Goal: Transaction & Acquisition: Download file/media

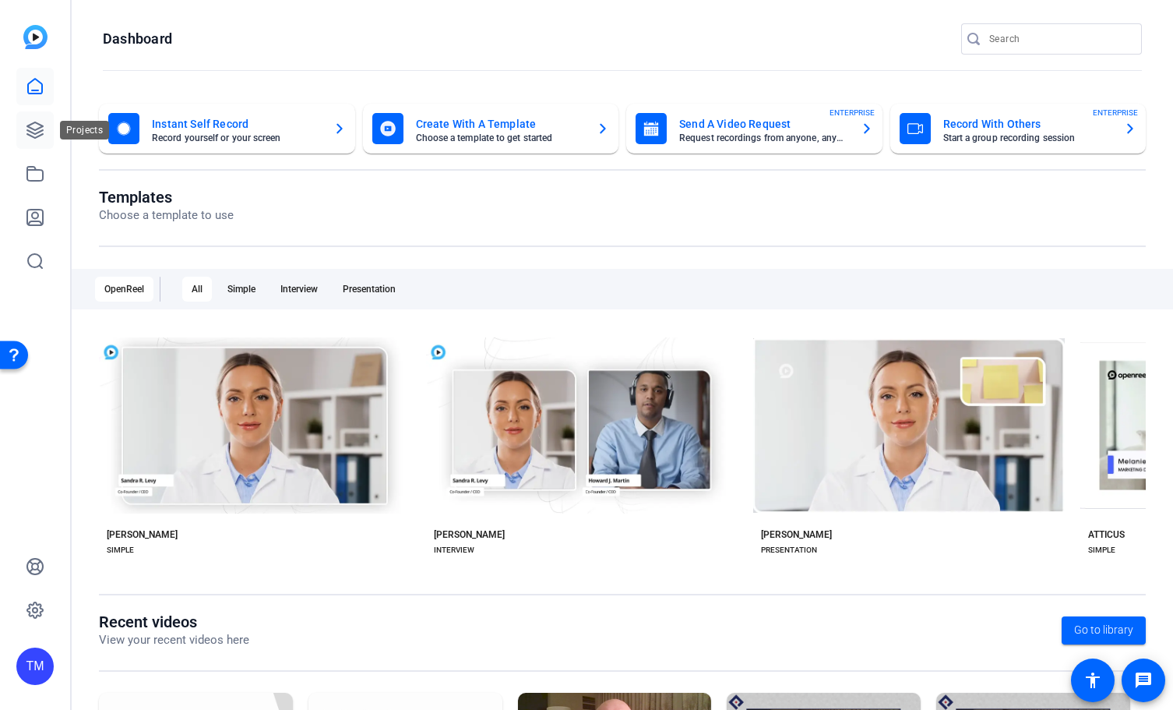
click at [44, 131] on link at bounding box center [34, 129] width 37 height 37
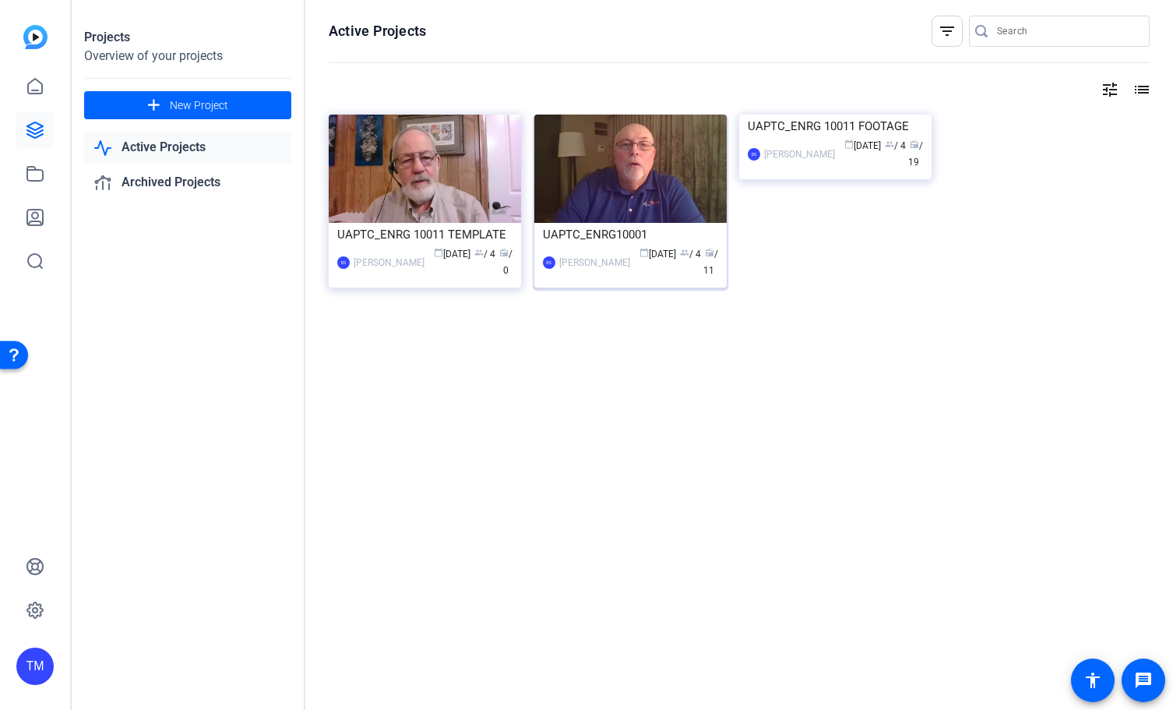
click at [643, 234] on div "UAPTC_ENRG10001" at bounding box center [630, 234] width 175 height 23
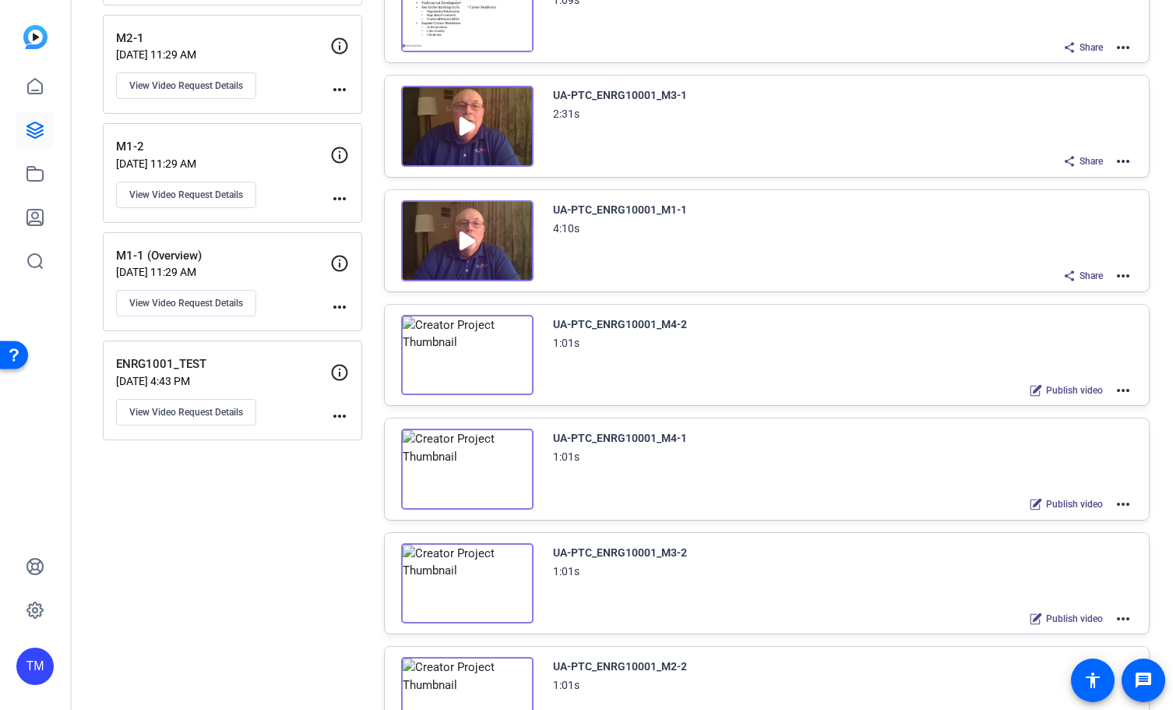
scroll to position [780, 0]
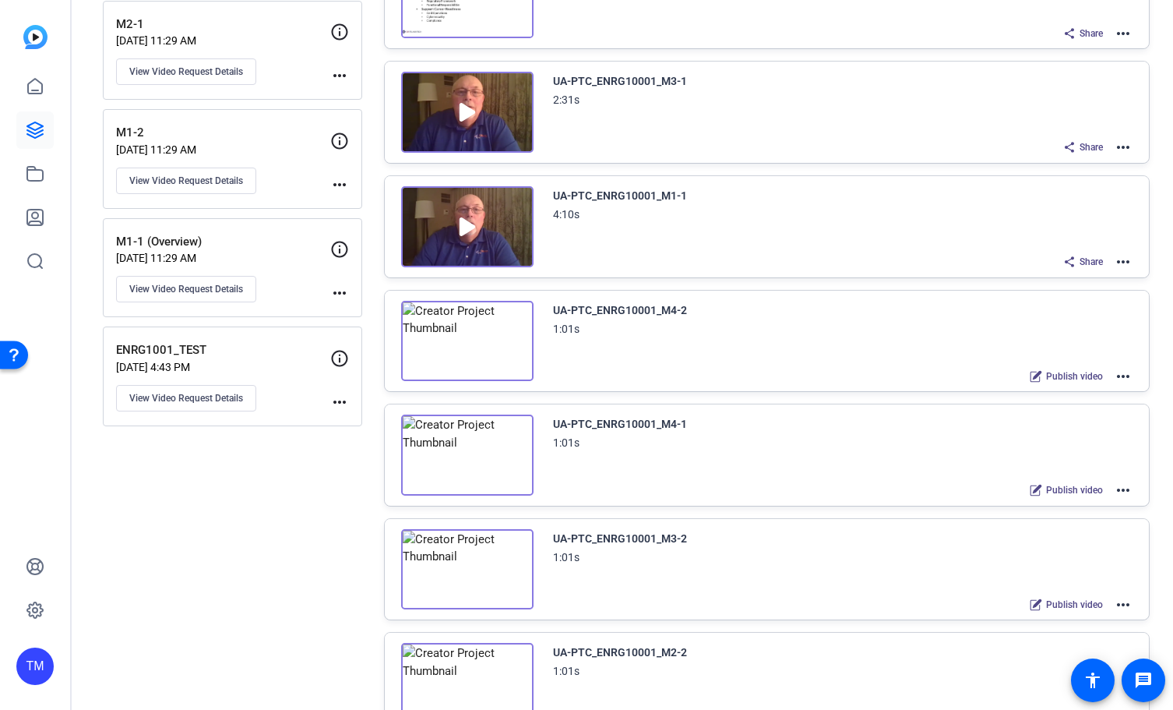
click at [1126, 259] on mat-icon "more_horiz" at bounding box center [1123, 261] width 19 height 19
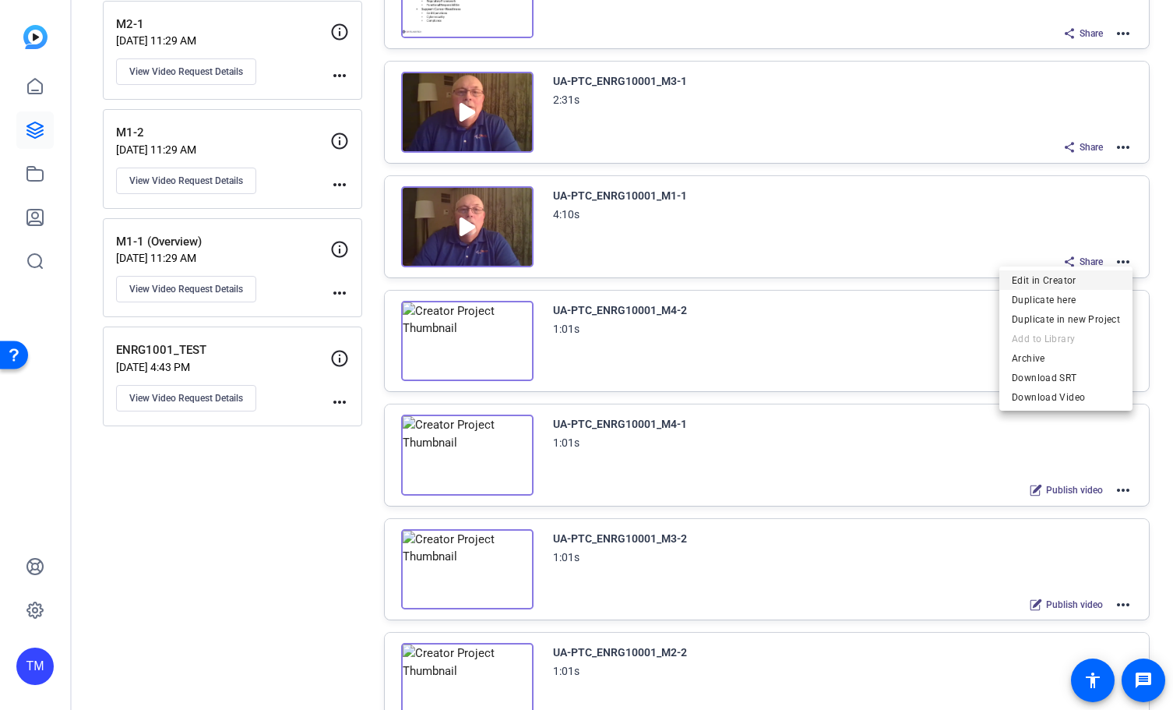
click at [1079, 281] on span "Edit in Creator" at bounding box center [1066, 280] width 108 height 19
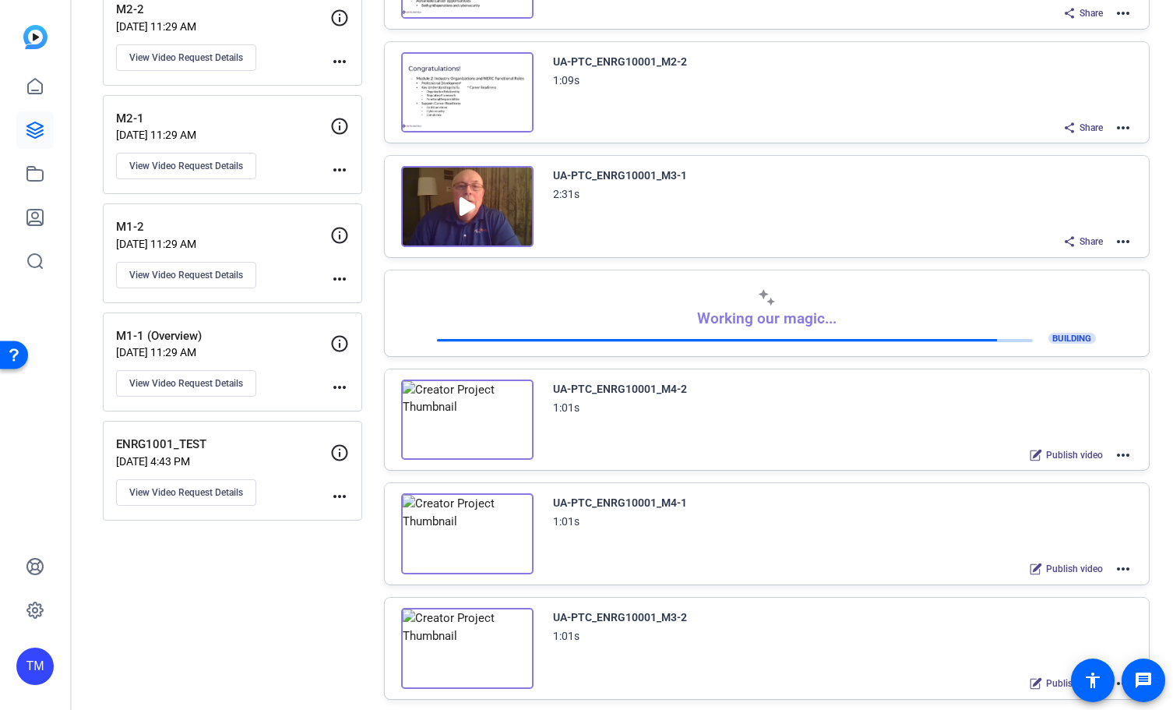
scroll to position [559, 0]
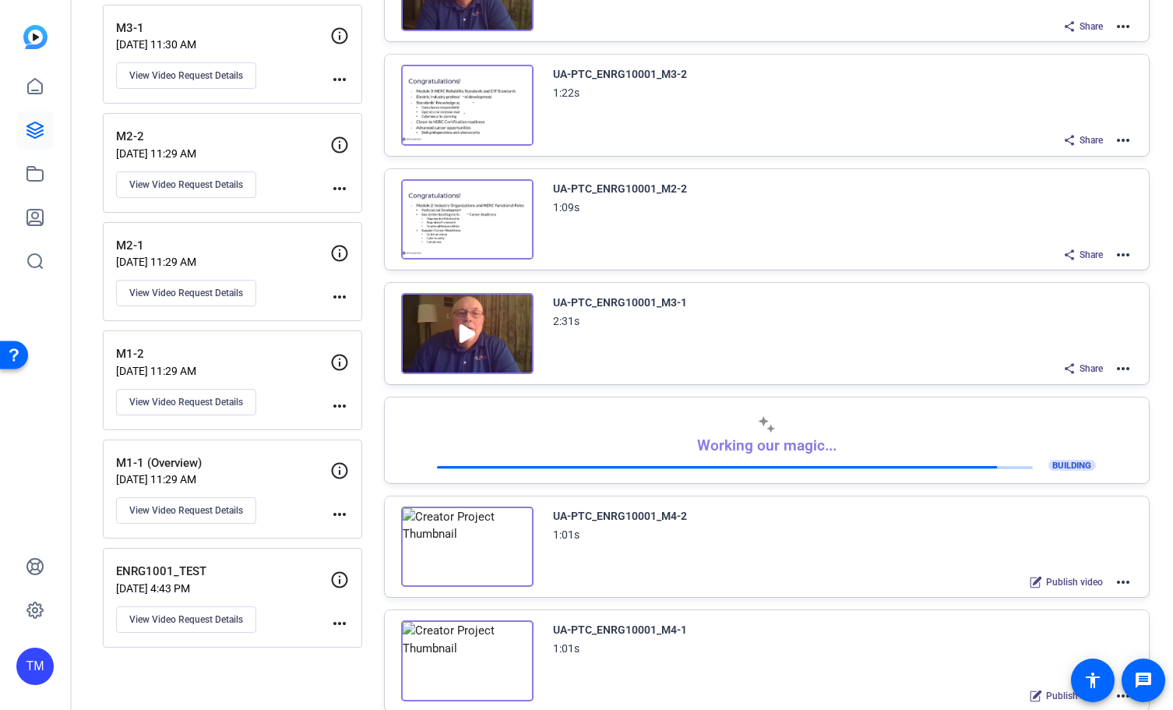
click at [1120, 255] on mat-icon "more_horiz" at bounding box center [1123, 254] width 19 height 19
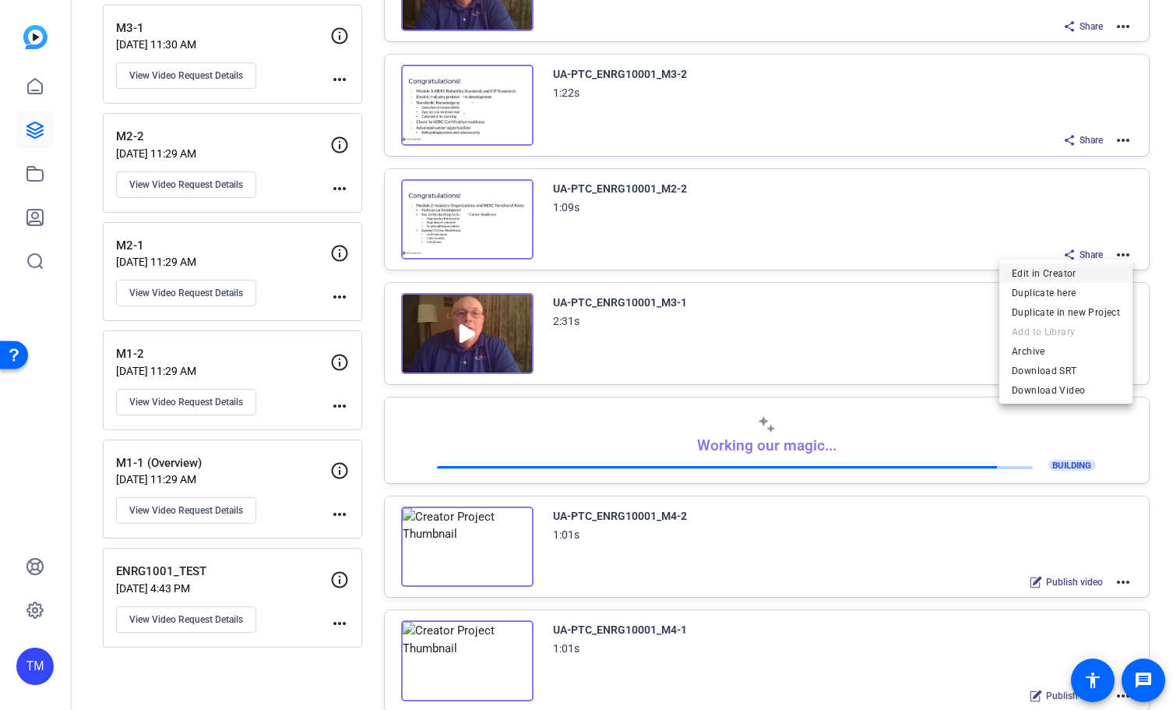
click at [1082, 272] on span "Edit in Creator" at bounding box center [1066, 273] width 108 height 19
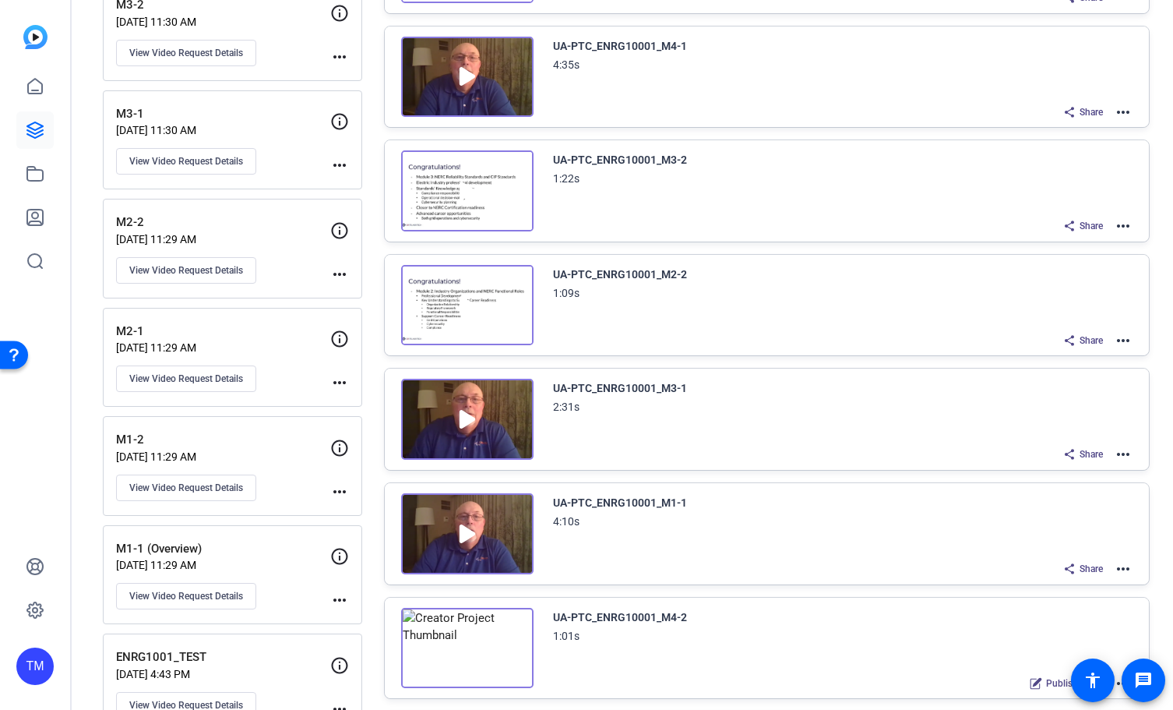
scroll to position [494, 0]
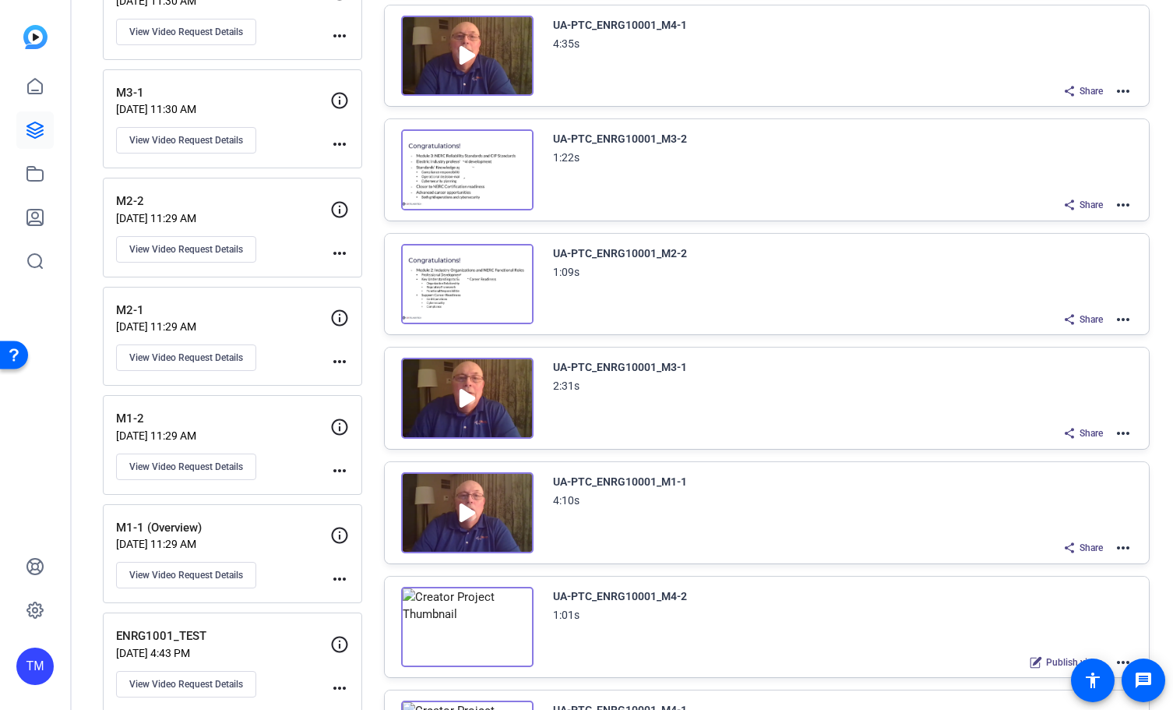
click at [464, 285] on img at bounding box center [467, 284] width 132 height 81
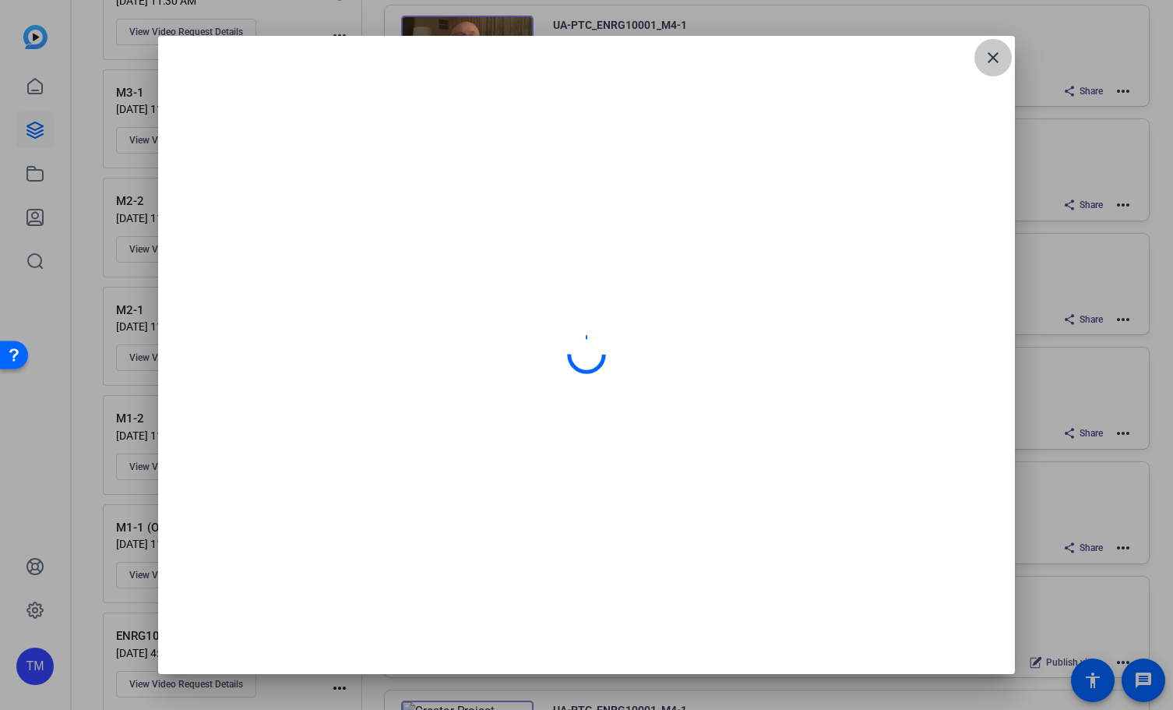
click at [992, 61] on mat-icon "close" at bounding box center [993, 57] width 19 height 19
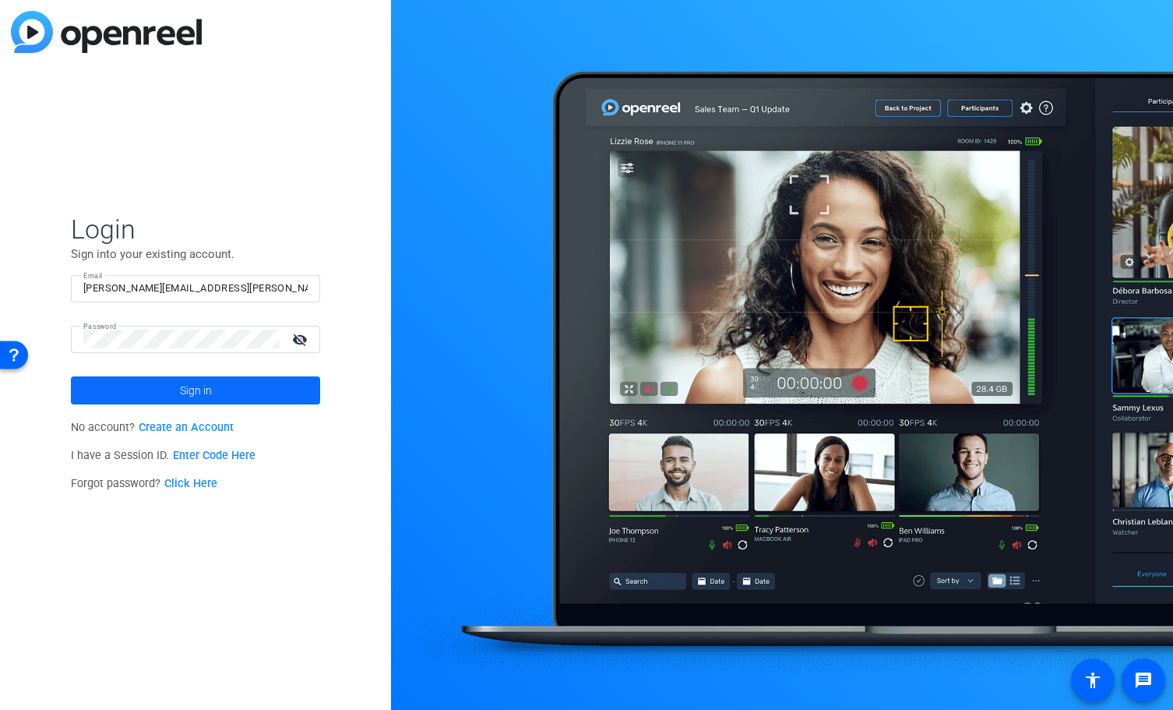
click at [218, 390] on span at bounding box center [195, 390] width 249 height 37
click at [185, 390] on span "Sign in" at bounding box center [196, 390] width 32 height 39
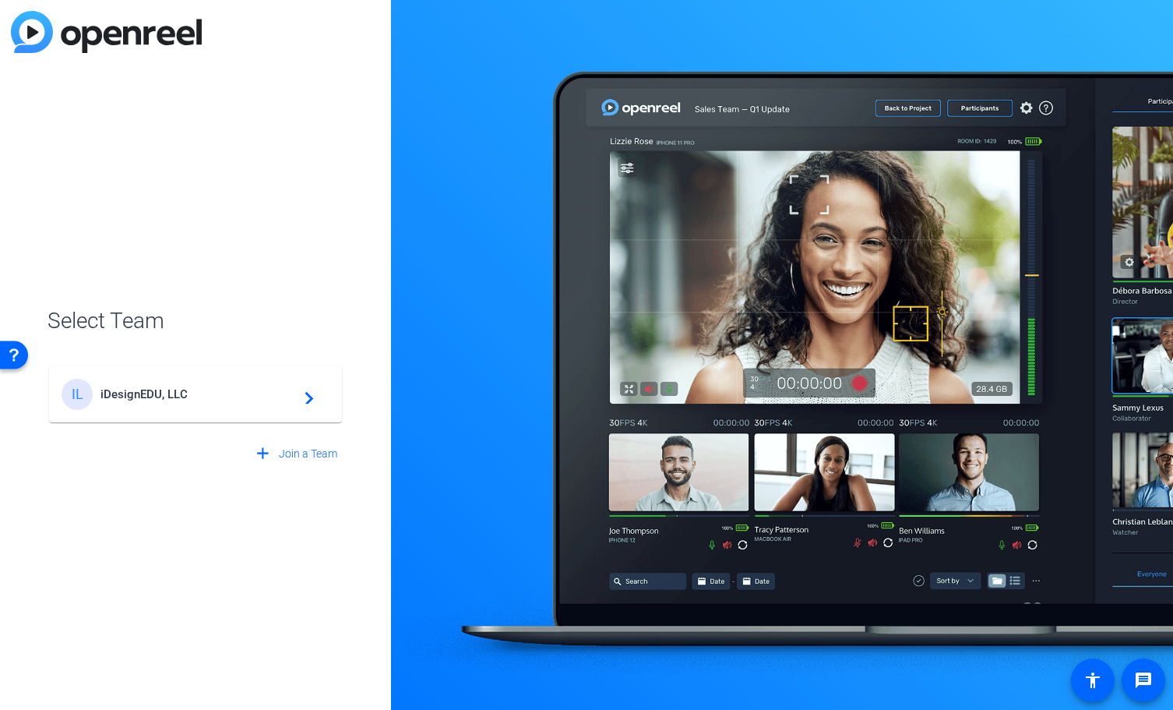
click at [185, 390] on span "iDesignEDU, LLC" at bounding box center [197, 394] width 195 height 14
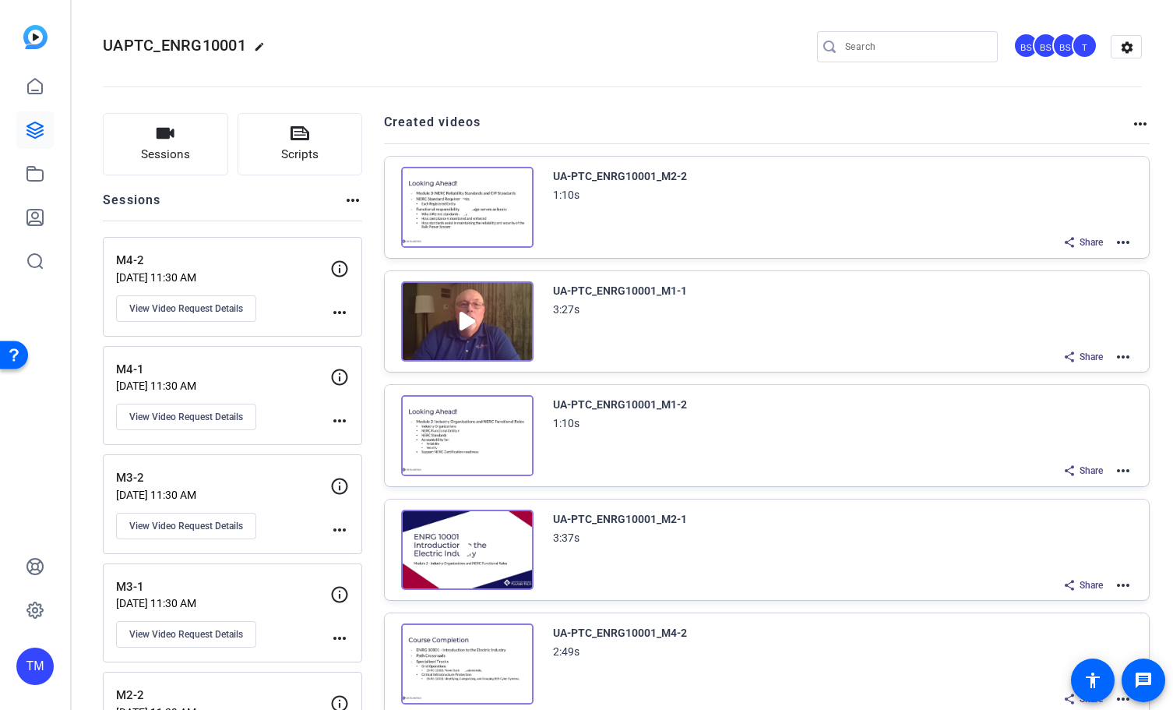
click at [469, 210] on img at bounding box center [467, 207] width 132 height 81
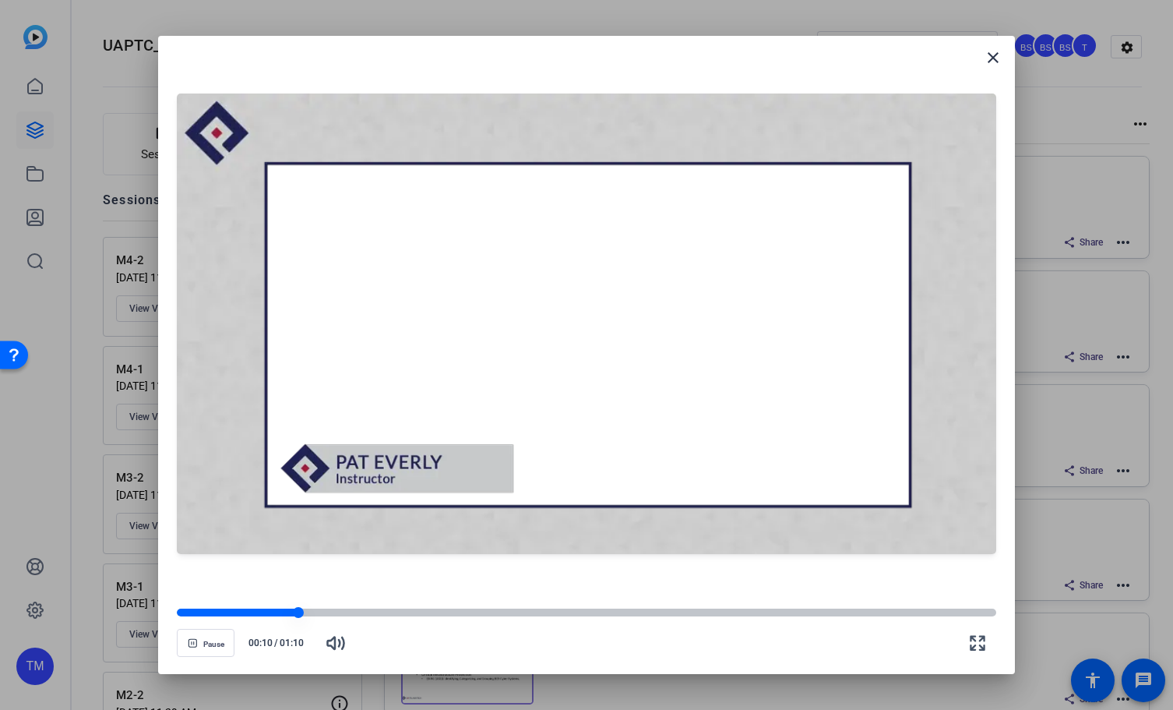
click at [370, 612] on div at bounding box center [587, 612] width 820 height 8
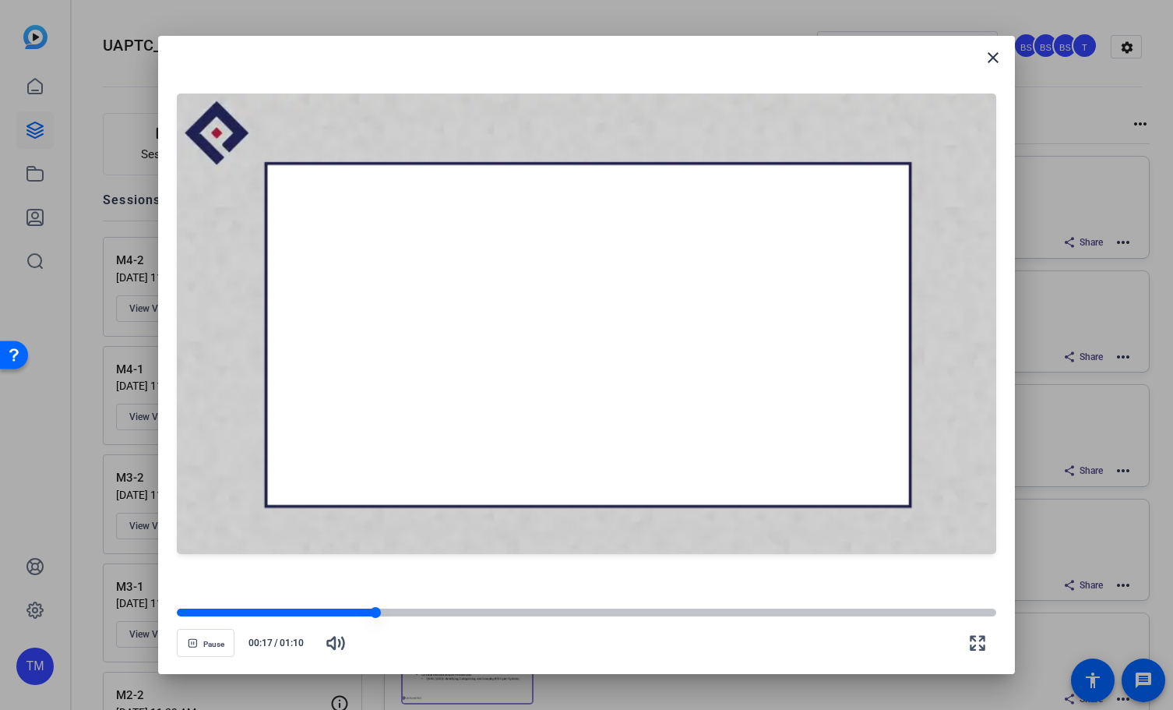
click at [412, 612] on div at bounding box center [587, 612] width 820 height 8
click at [440, 613] on div at bounding box center [587, 612] width 820 height 8
click at [477, 613] on div at bounding box center [587, 612] width 820 height 8
click at [455, 611] on div at bounding box center [331, 612] width 309 height 8
click at [672, 612] on div at bounding box center [587, 612] width 820 height 8
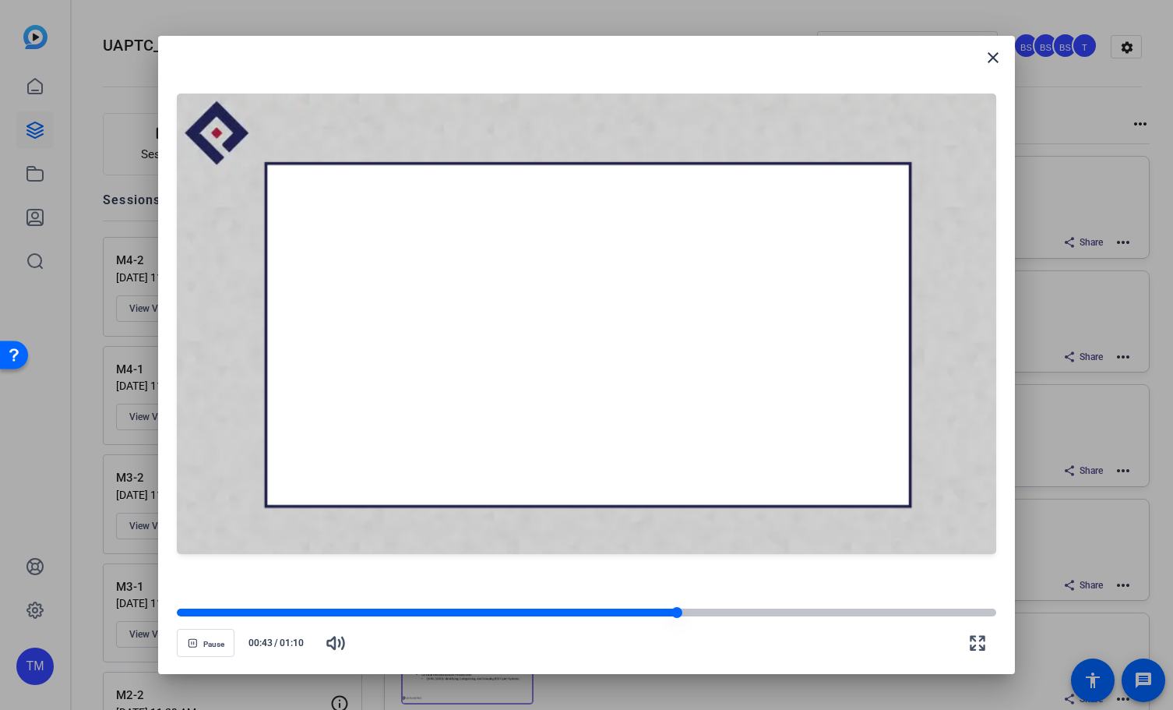
click at [841, 613] on div at bounding box center [587, 612] width 820 height 8
click at [904, 612] on div at bounding box center [587, 612] width 820 height 8
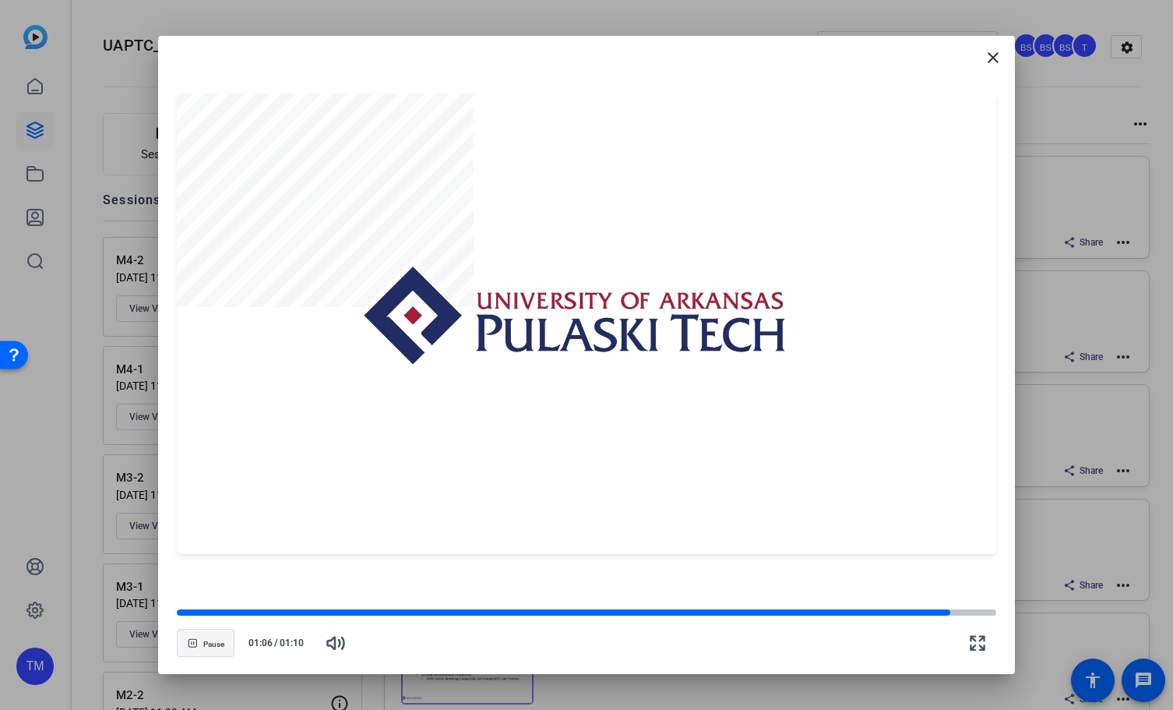
click at [208, 647] on span "Pause" at bounding box center [213, 644] width 21 height 9
click at [996, 52] on mat-icon "close" at bounding box center [993, 57] width 19 height 19
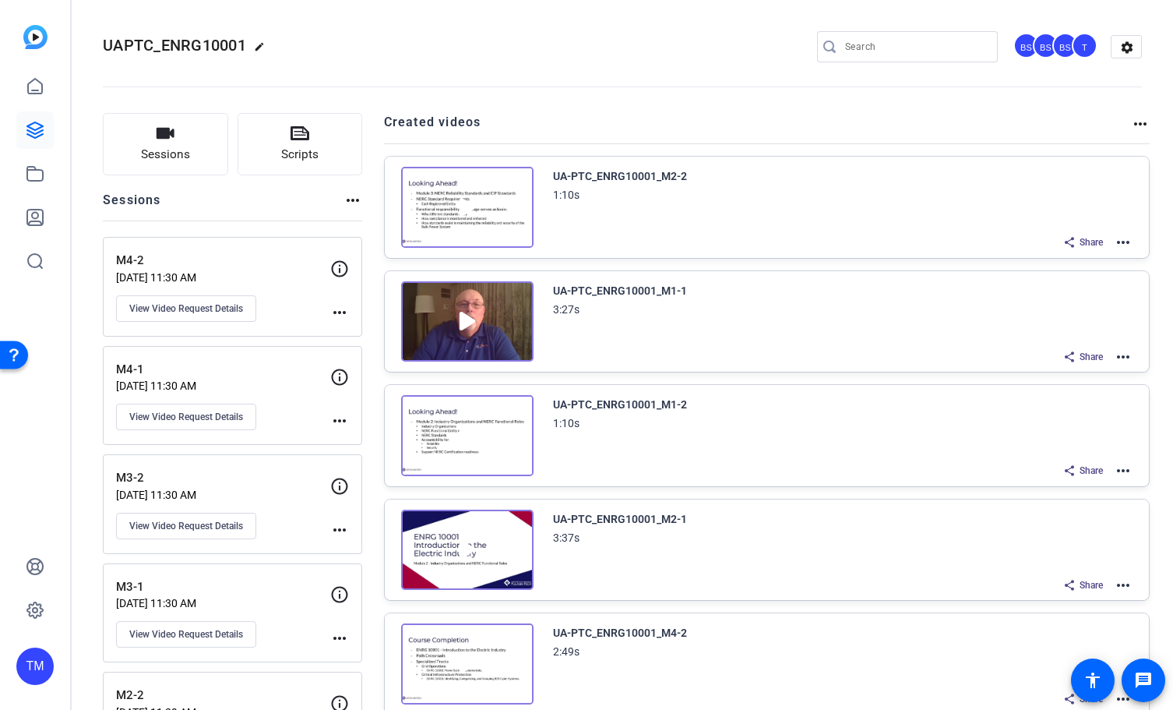
click at [1128, 241] on mat-icon "more_horiz" at bounding box center [1123, 242] width 19 height 19
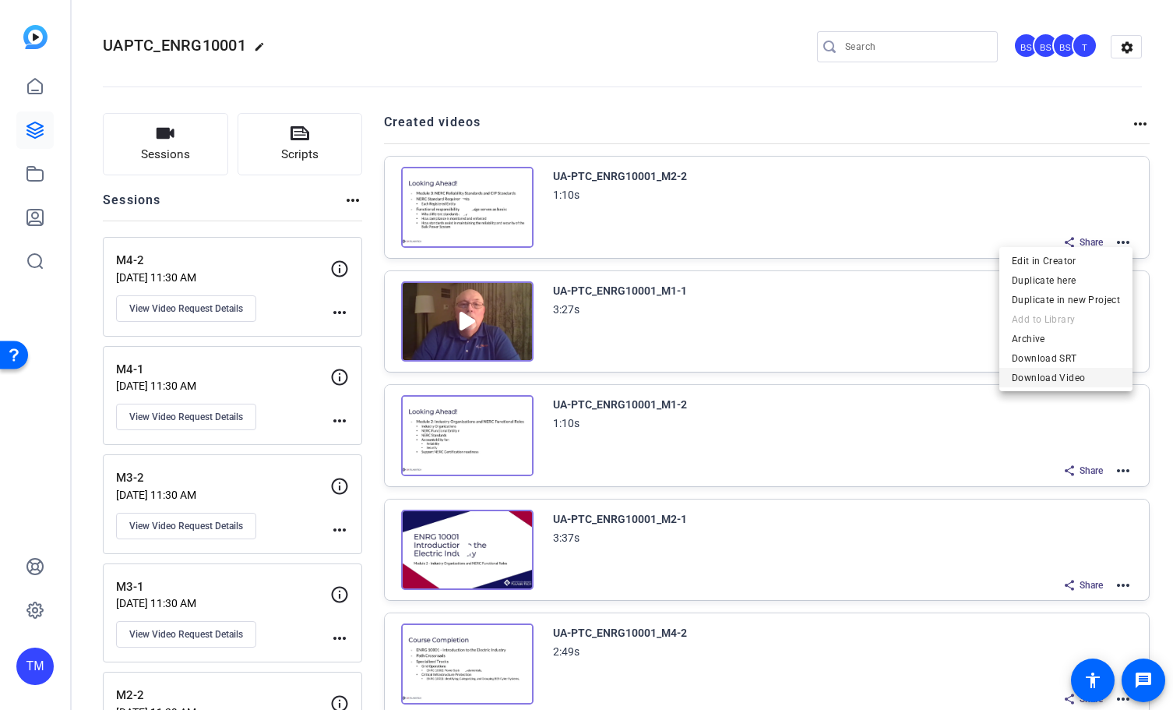
click at [1073, 378] on span "Download Video" at bounding box center [1066, 377] width 108 height 19
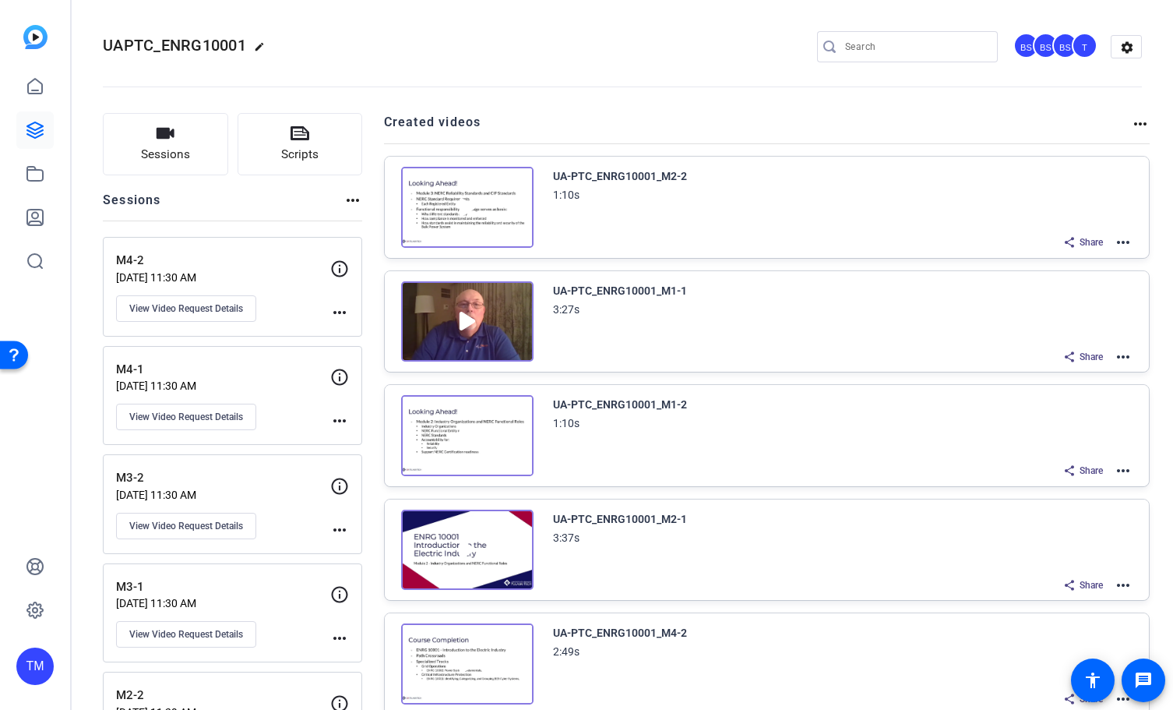
click at [466, 199] on img at bounding box center [467, 207] width 132 height 81
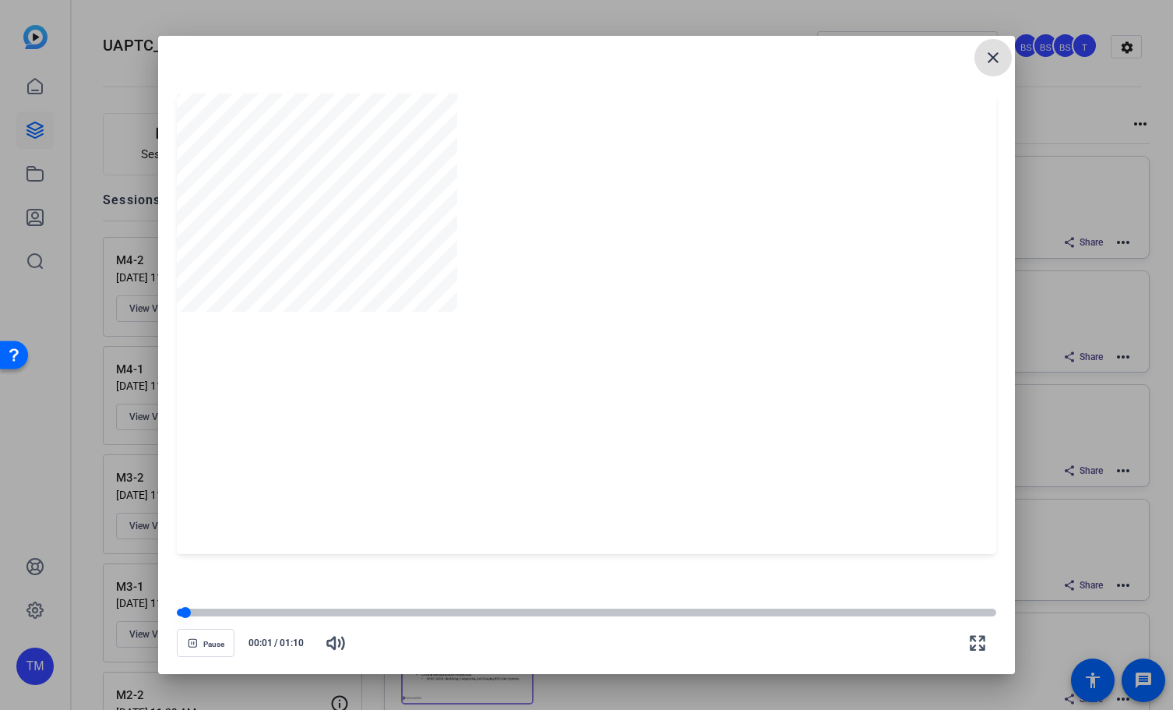
click at [234, 617] on div at bounding box center [587, 612] width 820 height 11
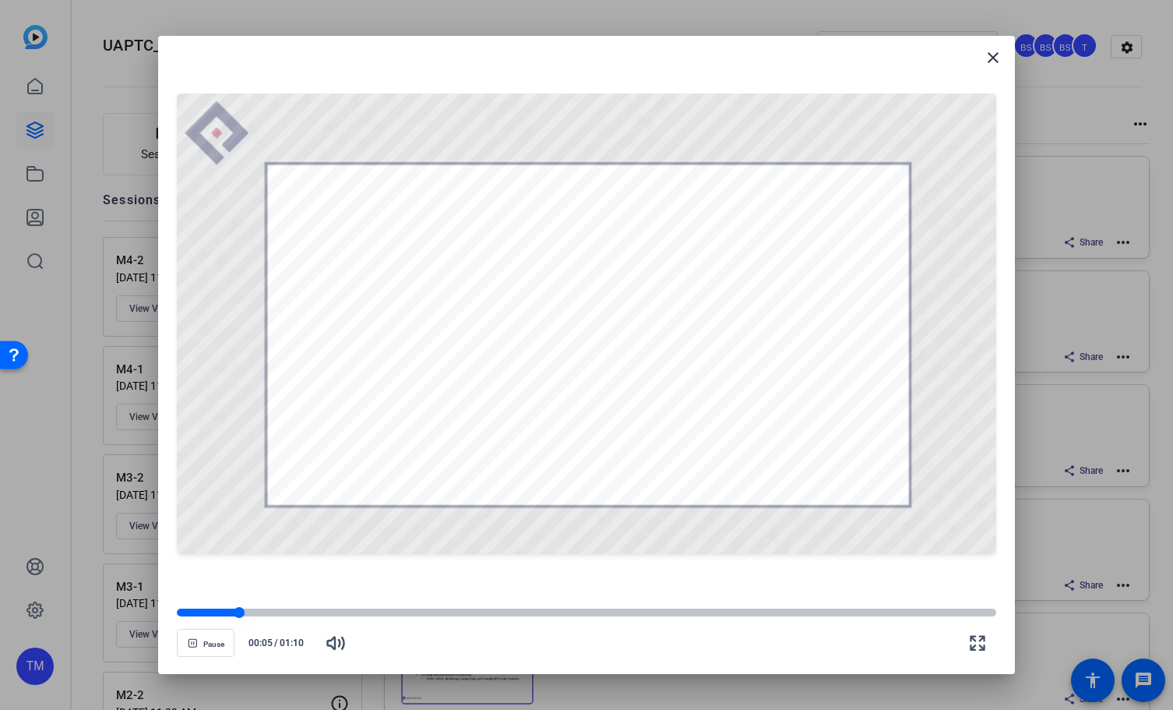
click at [278, 614] on div at bounding box center [587, 612] width 820 height 8
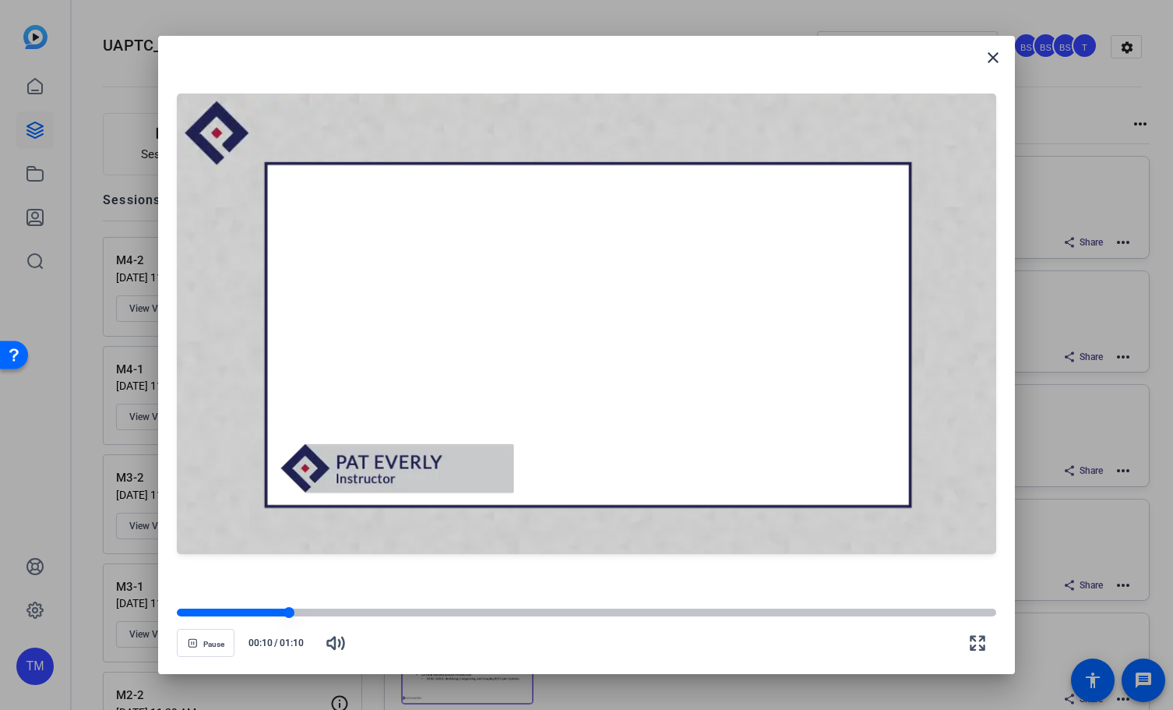
click at [294, 612] on div at bounding box center [587, 612] width 820 height 8
click at [320, 613] on div at bounding box center [587, 612] width 820 height 8
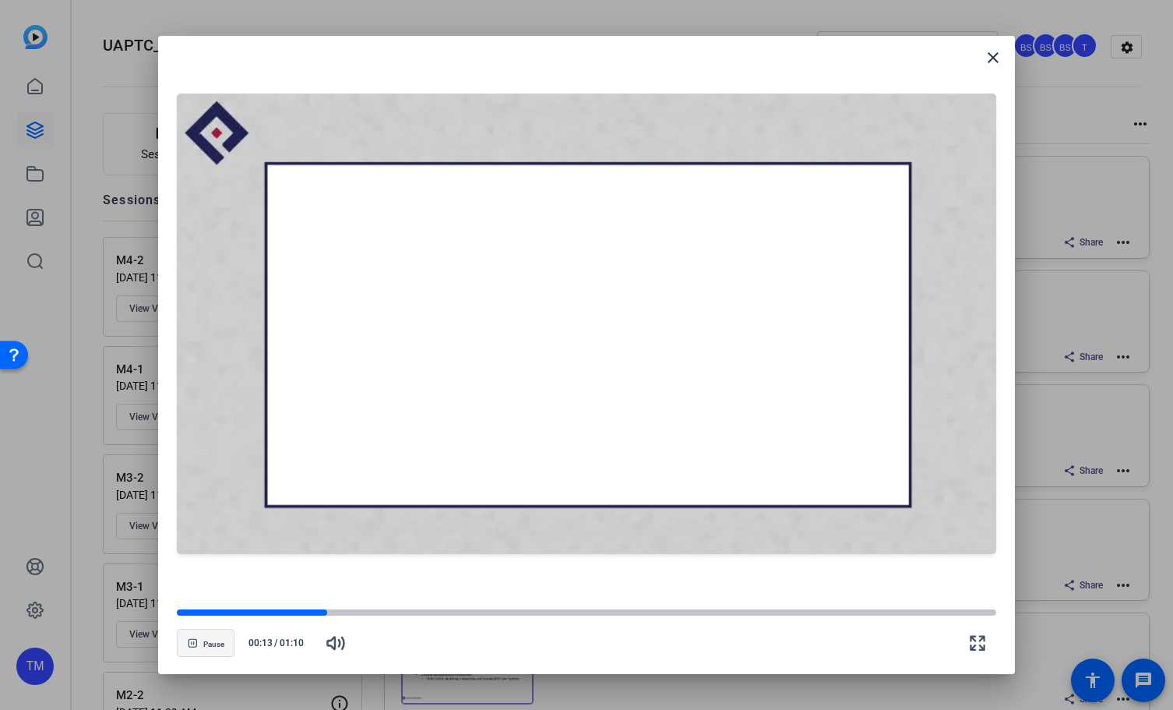
click at [218, 647] on span "Pause" at bounding box center [213, 644] width 21 height 9
click at [993, 59] on mat-icon "close" at bounding box center [993, 57] width 19 height 19
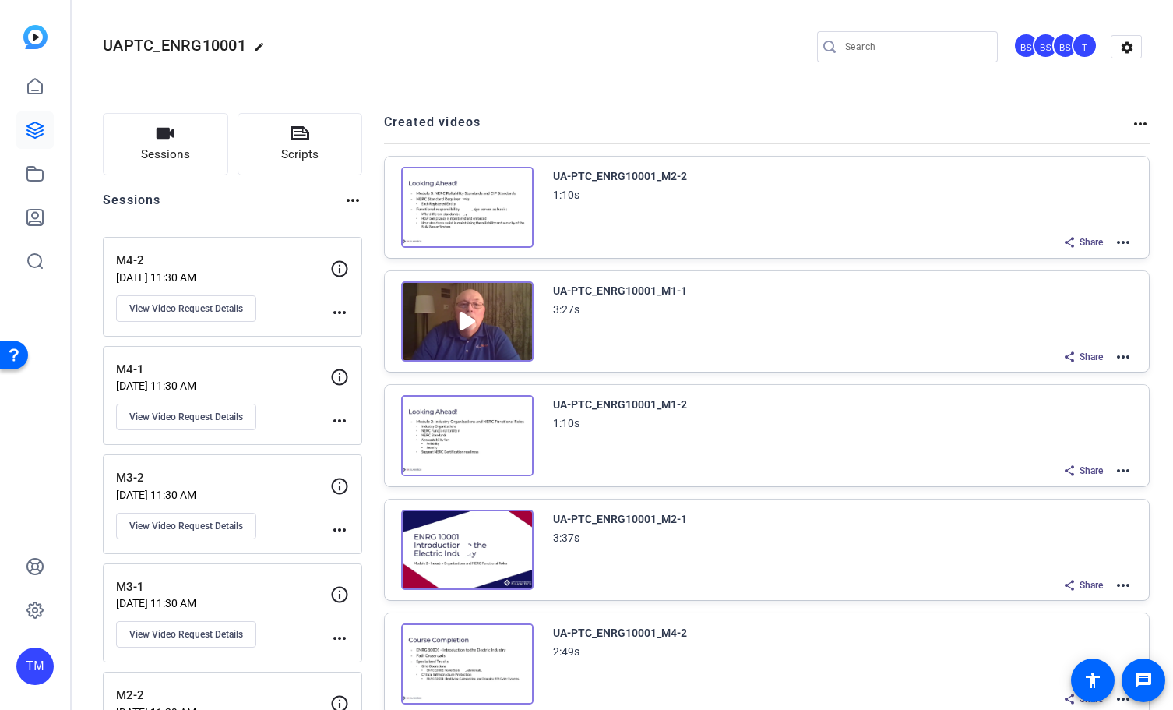
click at [1123, 242] on mat-icon "more_horiz" at bounding box center [1123, 242] width 19 height 19
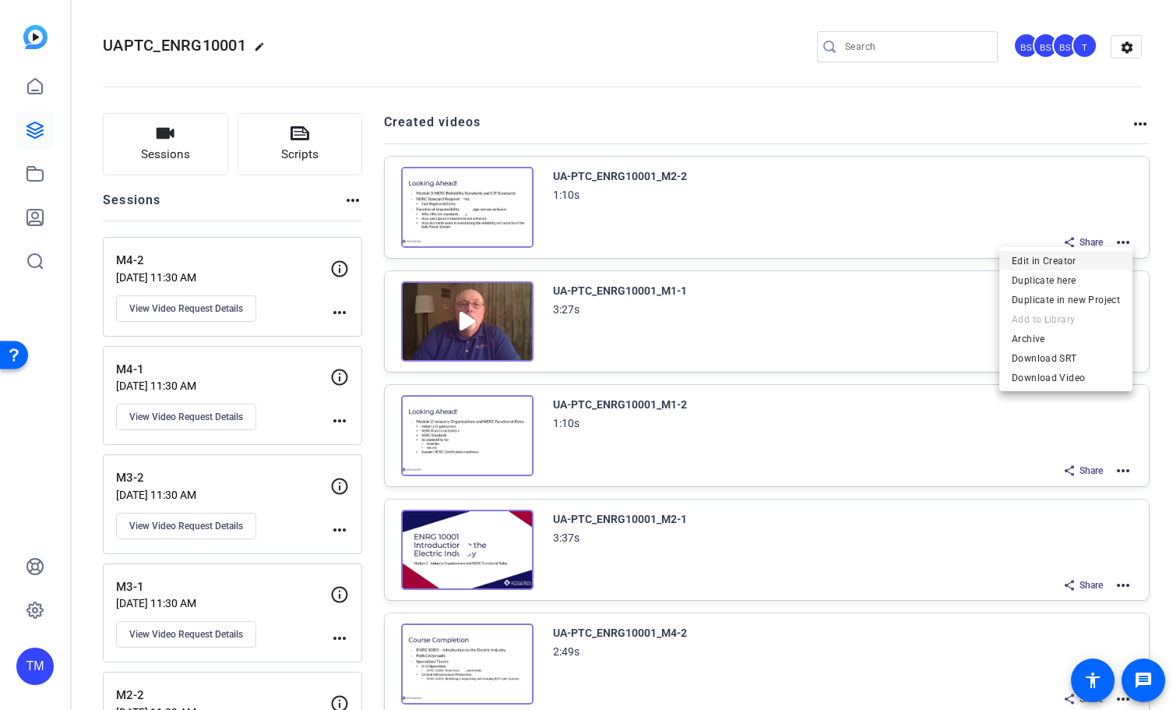
click at [1045, 259] on span "Edit in Creator" at bounding box center [1066, 261] width 108 height 19
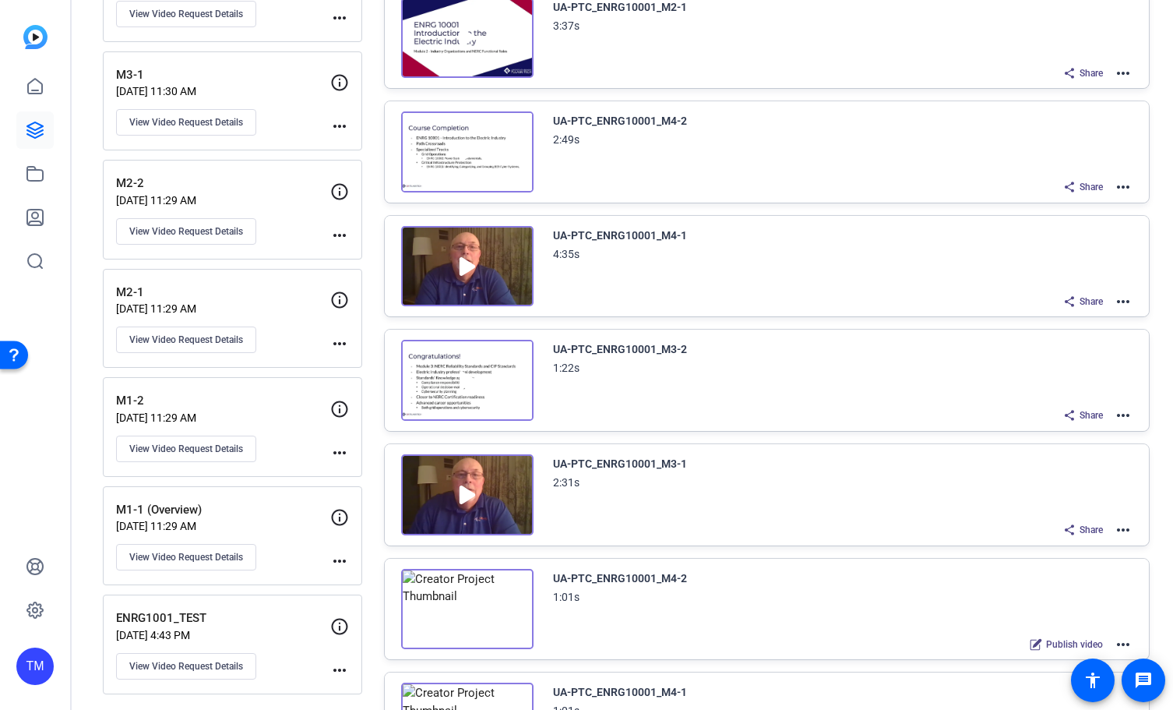
scroll to position [681, 0]
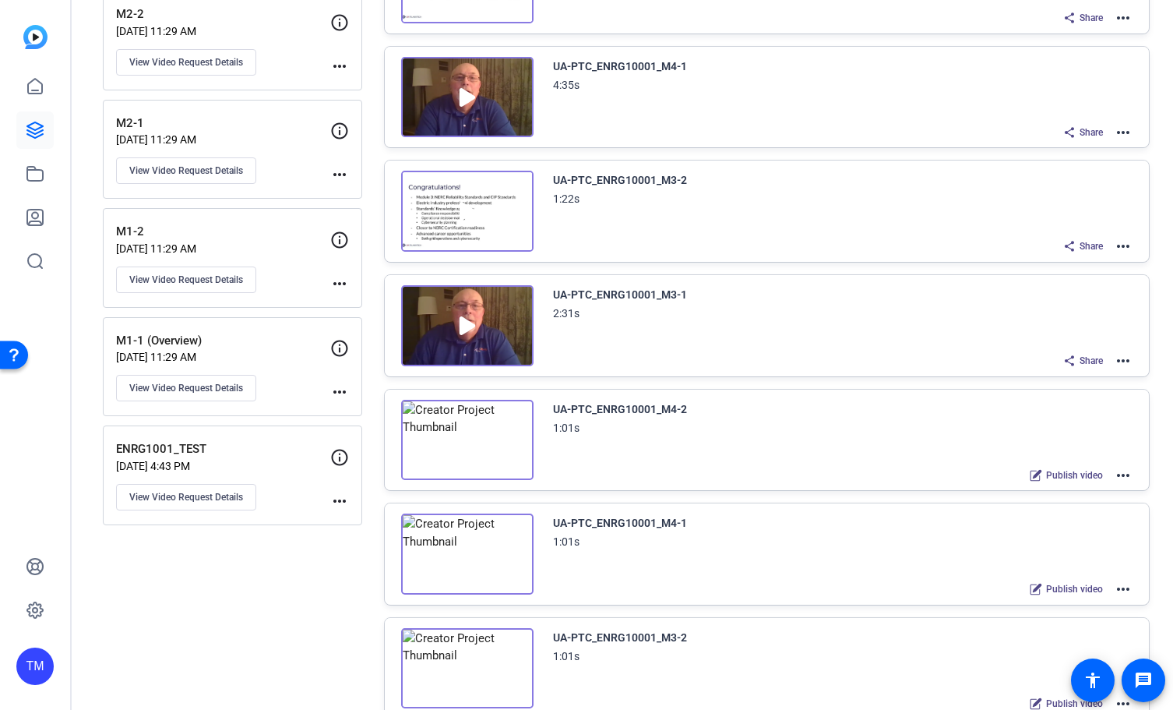
click at [491, 338] on img at bounding box center [467, 325] width 132 height 81
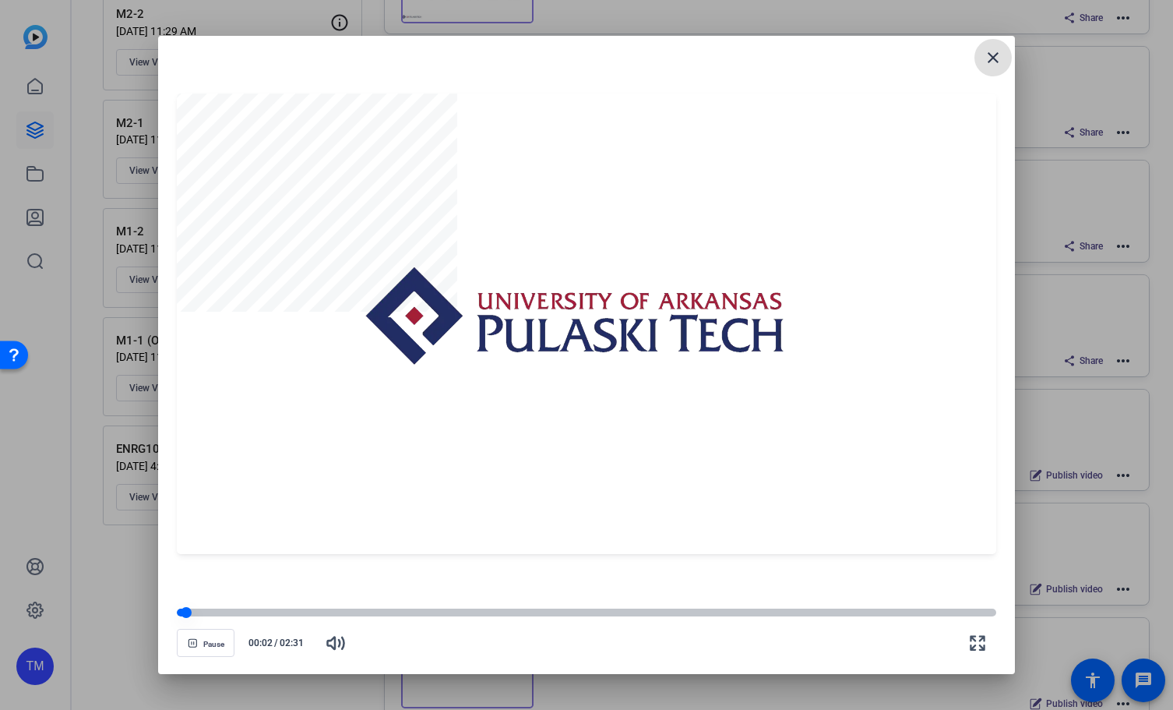
click at [650, 616] on div at bounding box center [587, 612] width 820 height 8
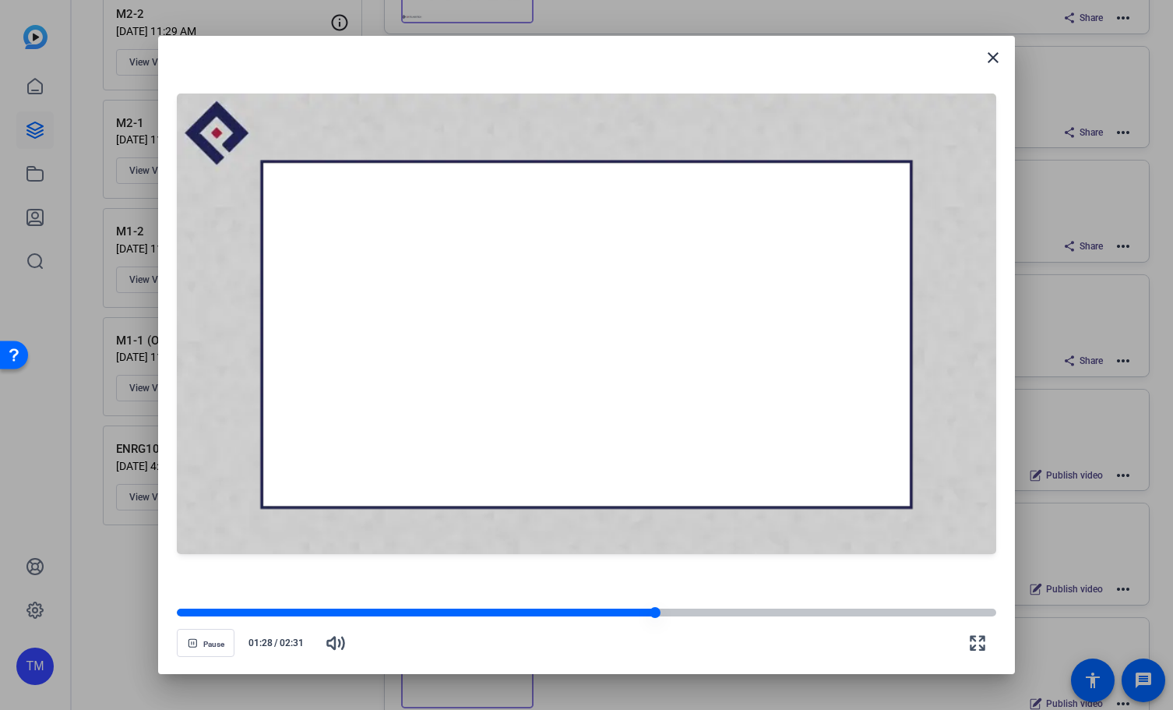
click at [750, 608] on div at bounding box center [587, 612] width 820 height 11
click at [798, 612] on div at bounding box center [587, 612] width 820 height 8
click at [846, 610] on div at bounding box center [587, 612] width 820 height 8
click at [858, 610] on div at bounding box center [526, 612] width 698 height 8
click at [809, 614] on div at bounding box center [518, 612] width 683 height 8
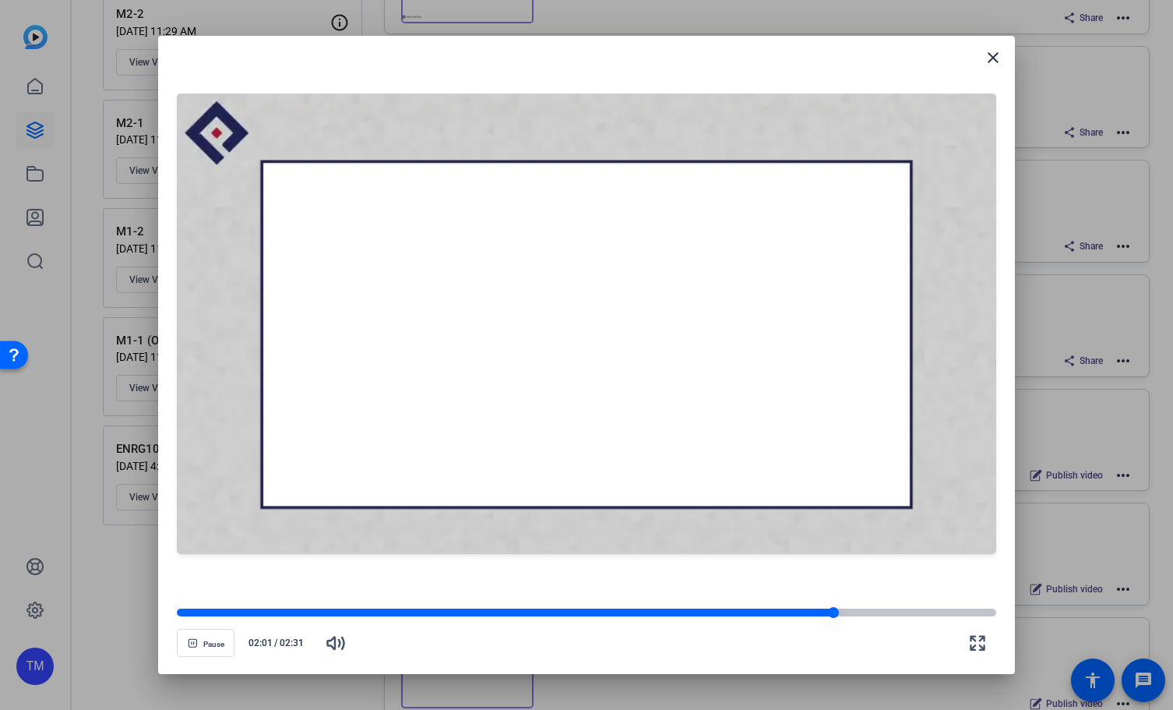
click at [783, 609] on div at bounding box center [505, 612] width 657 height 8
click at [728, 609] on div at bounding box center [482, 612] width 610 height 8
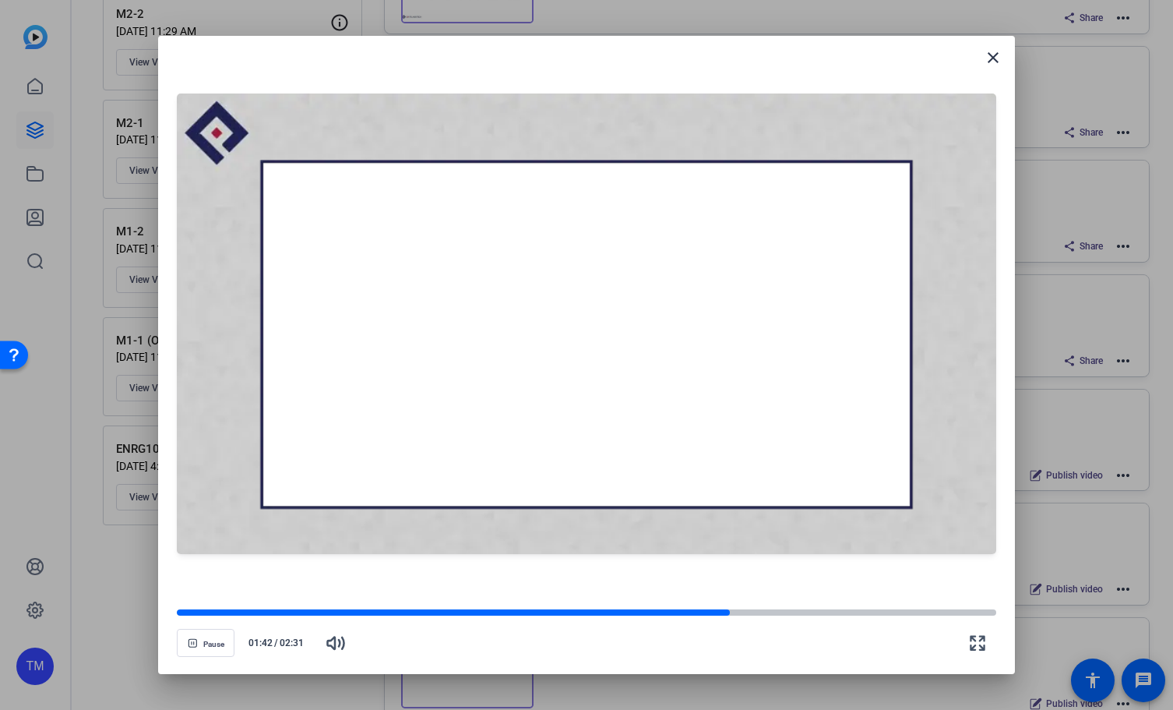
click at [679, 605] on openreel-video-controls "Pause 01:42 / 02:31" at bounding box center [587, 628] width 820 height 55
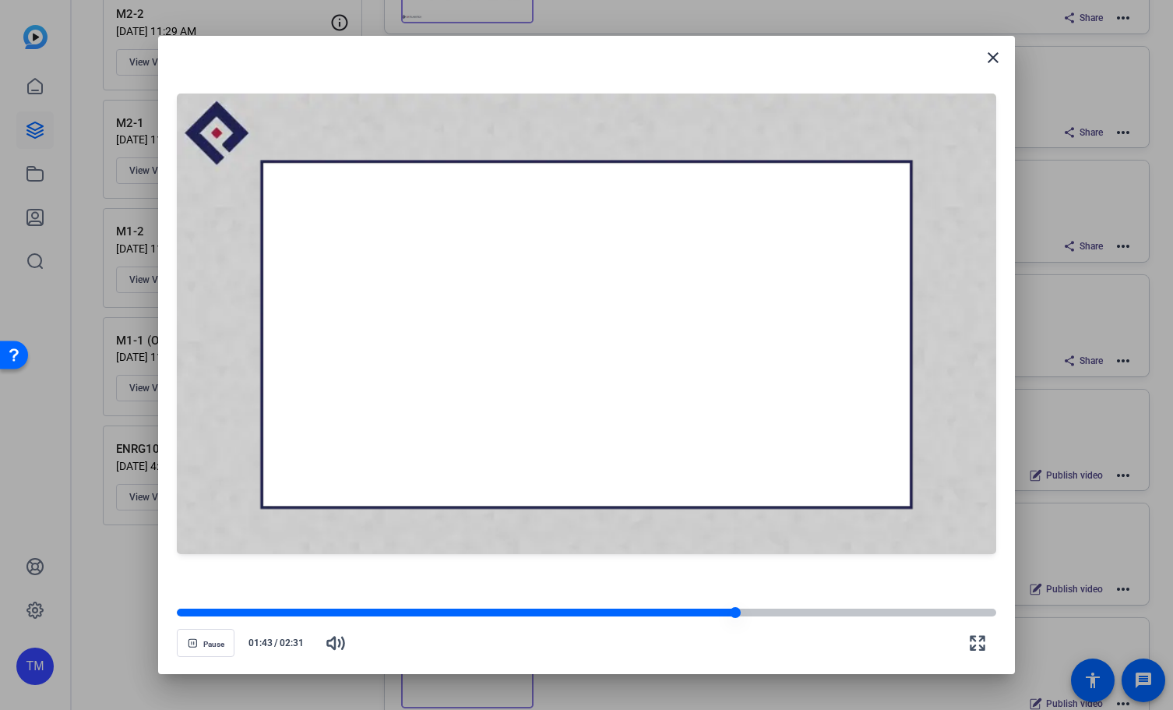
click at [680, 611] on div at bounding box center [456, 612] width 559 height 8
click at [635, 612] on div at bounding box center [430, 612] width 506 height 8
click at [777, 609] on div at bounding box center [486, 612] width 619 height 8
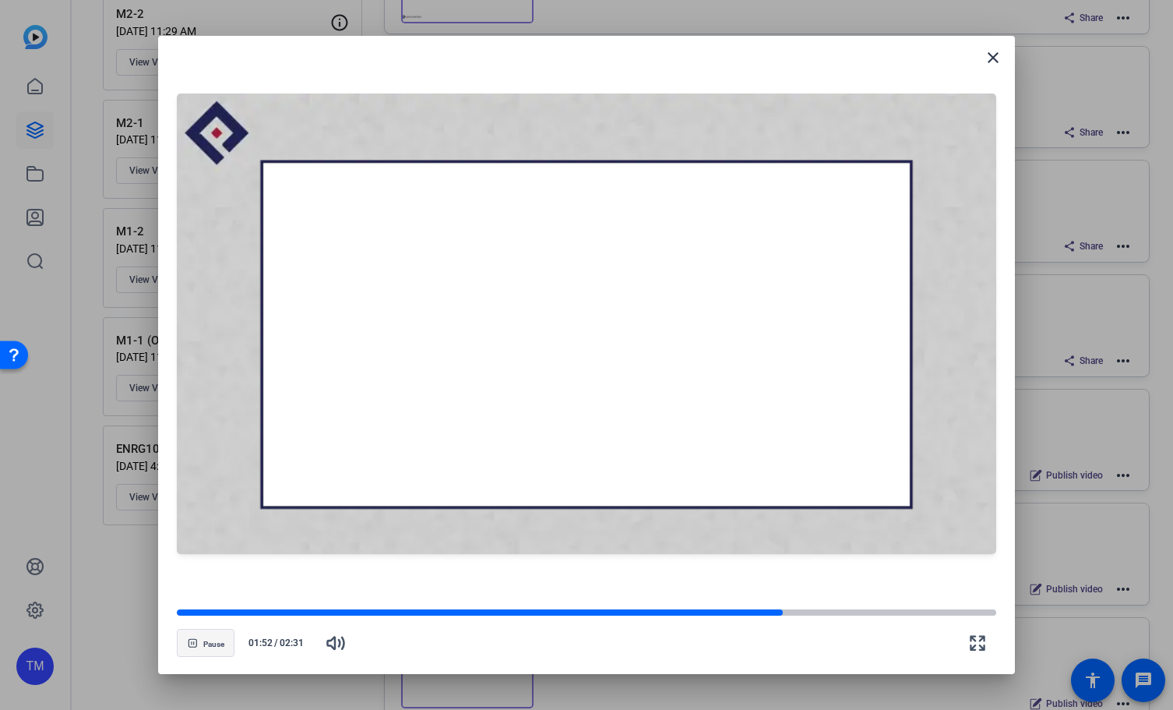
click at [210, 645] on span "Pause" at bounding box center [213, 644] width 21 height 9
click at [209, 644] on span "Play" at bounding box center [213, 644] width 15 height 9
click at [209, 644] on span "Pause" at bounding box center [213, 644] width 21 height 9
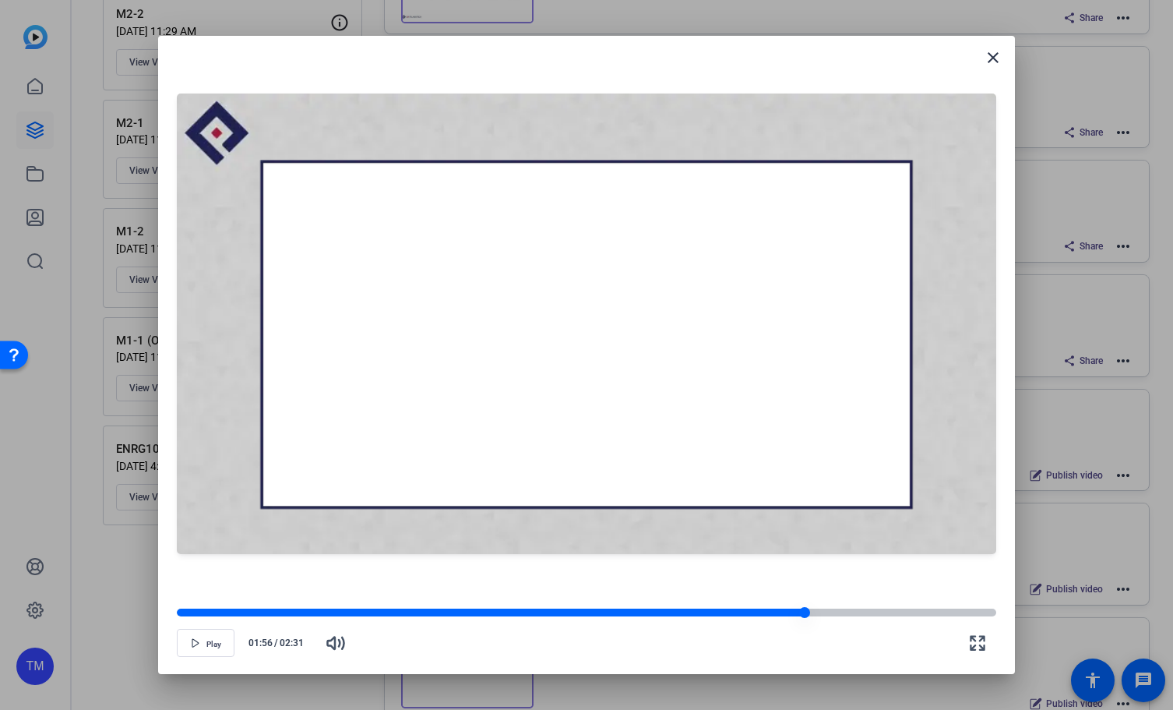
click at [839, 615] on div at bounding box center [587, 612] width 820 height 8
click at [879, 616] on div at bounding box center [587, 612] width 820 height 8
click at [865, 614] on div at bounding box center [528, 612] width 702 height 8
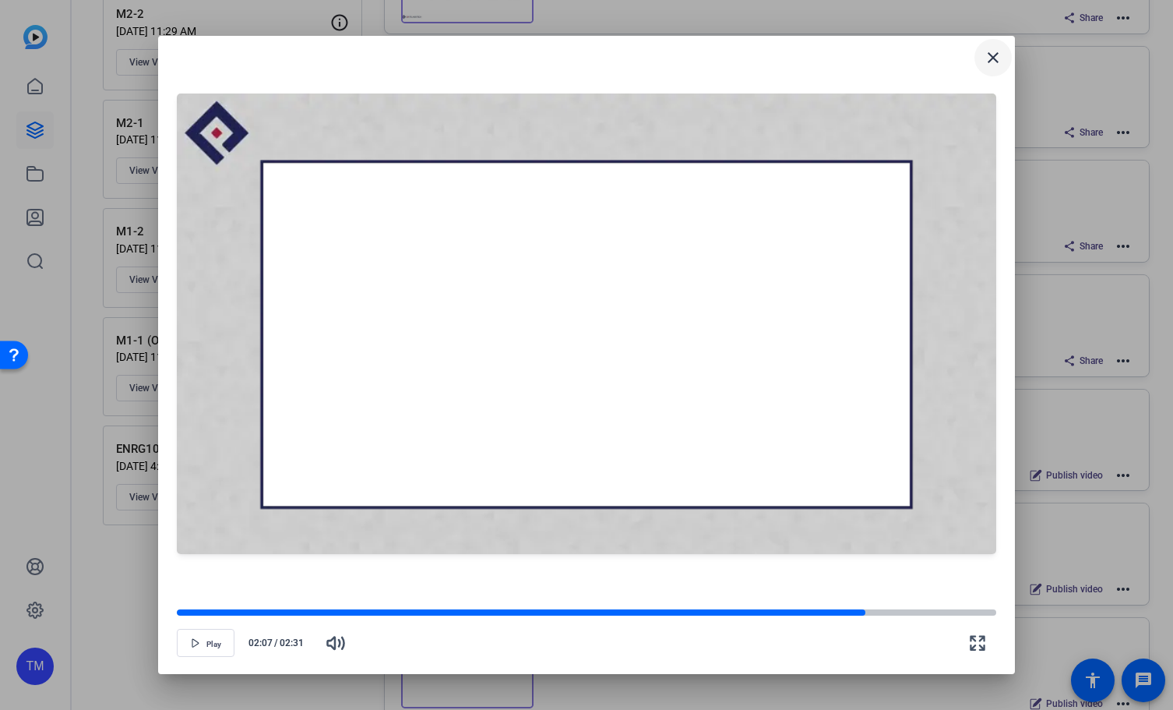
click at [999, 51] on mat-icon "close" at bounding box center [993, 57] width 19 height 19
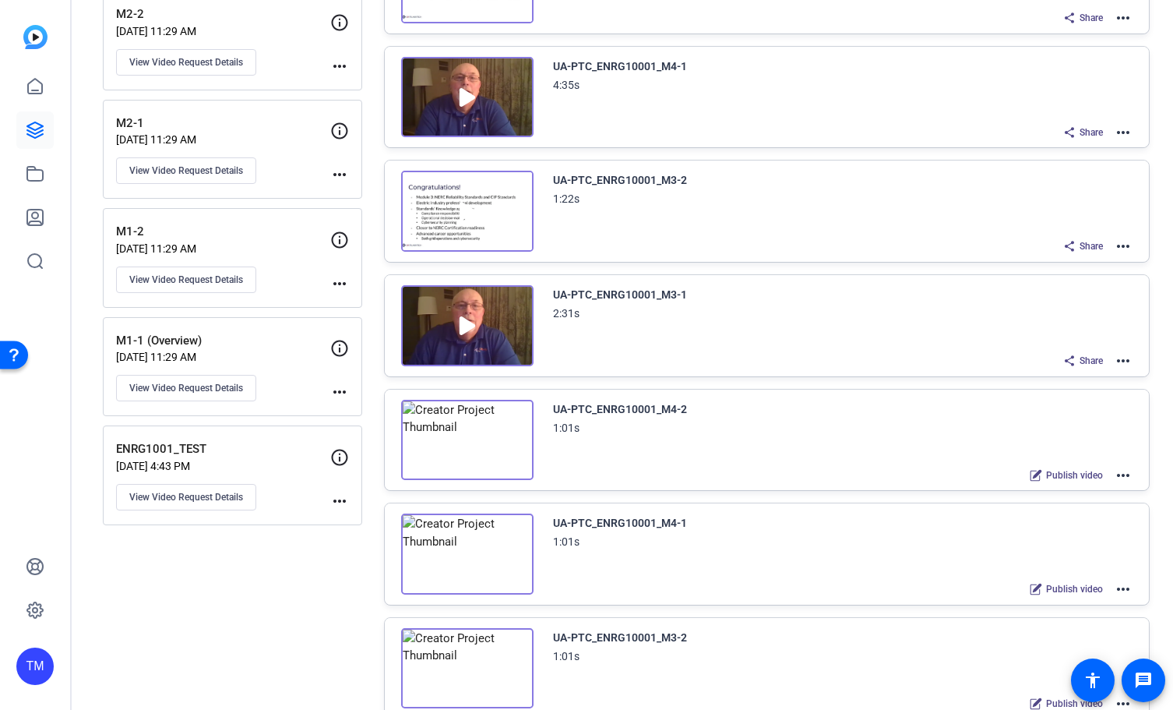
click at [1125, 359] on mat-icon "more_horiz" at bounding box center [1123, 360] width 19 height 19
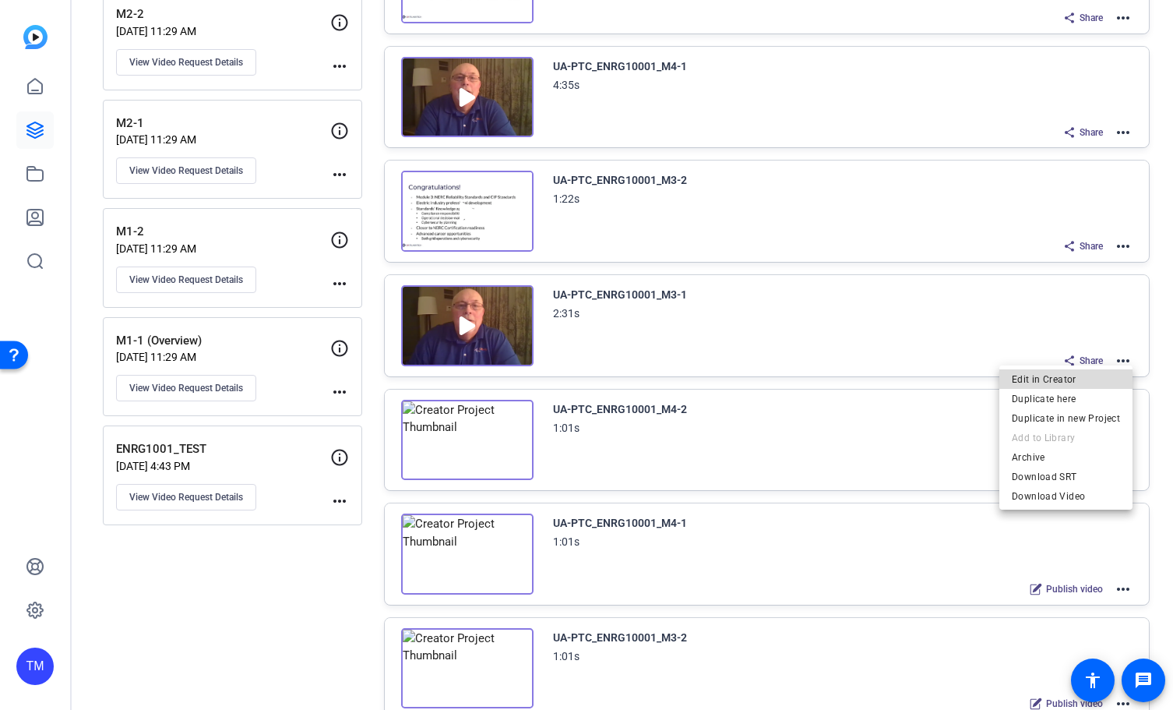
click at [1105, 377] on span "Edit in Creator" at bounding box center [1066, 379] width 108 height 19
